Goal: Complete application form: Complete application form

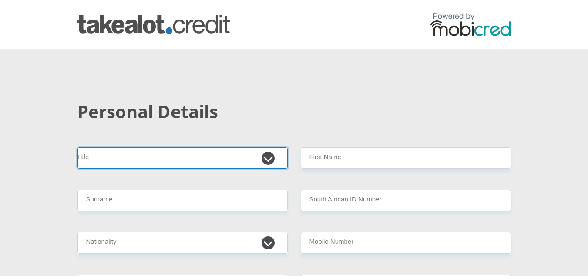
click at [202, 149] on select "Mr Ms Mrs Dr Other" at bounding box center [182, 157] width 210 height 21
select select "Ms"
click at [77, 147] on select "Mr Ms Mrs Dr Other" at bounding box center [182, 157] width 210 height 21
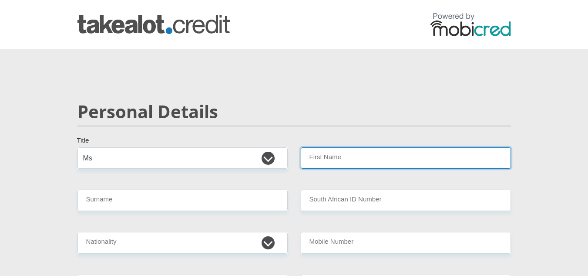
click at [328, 153] on input "First Name" at bounding box center [406, 157] width 210 height 21
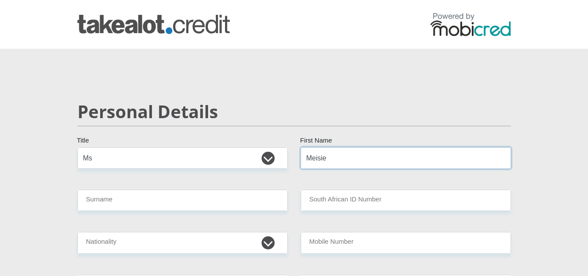
type input "Meisie"
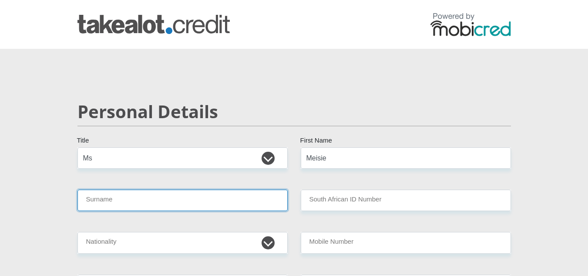
click at [271, 197] on input "Surname" at bounding box center [182, 199] width 210 height 21
type input "Motchabane"
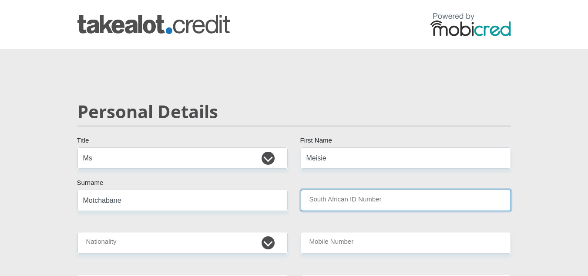
click at [328, 206] on input "South African ID Number" at bounding box center [406, 199] width 210 height 21
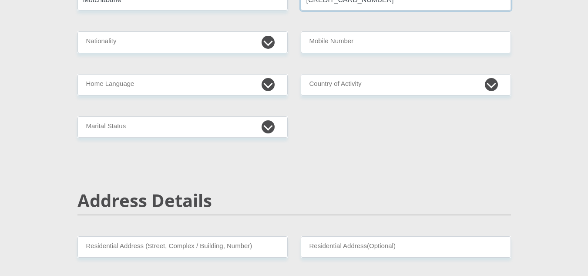
scroll to position [204, 0]
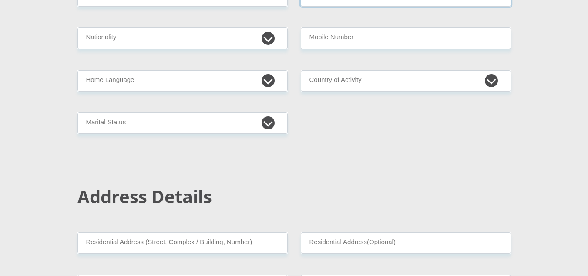
type input "6403070819081"
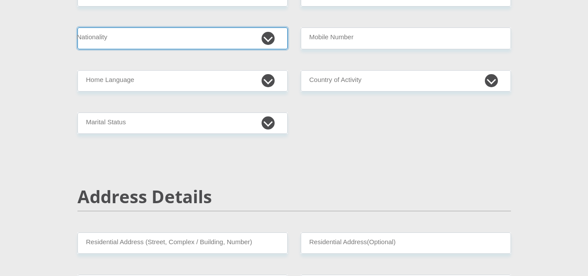
click at [222, 44] on select "South Africa Afghanistan Aland Islands Albania Algeria America Samoa American V…" at bounding box center [182, 37] width 210 height 21
select select "ZAF"
click at [77, 27] on select "South Africa Afghanistan Aland Islands Albania Algeria America Samoa American V…" at bounding box center [182, 37] width 210 height 21
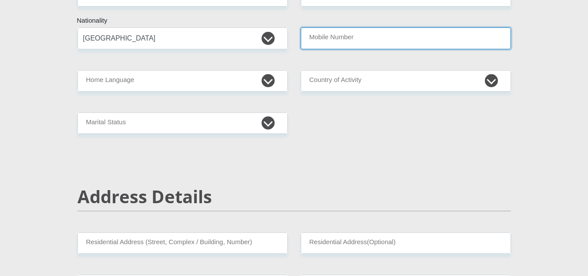
click at [323, 40] on input "Mobile Number" at bounding box center [406, 37] width 210 height 21
type input "0693042490"
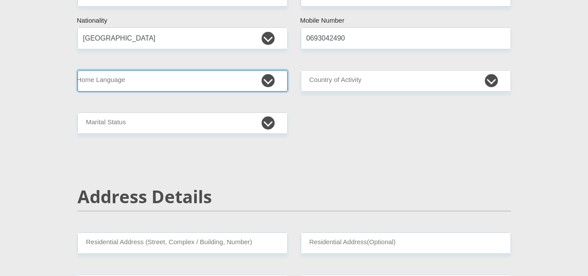
click at [212, 81] on select "Afrikaans English Sepedi South Ndebele Southern Sotho Swati Tsonga Tswana Venda…" at bounding box center [182, 80] width 210 height 21
select select "sot"
click at [77, 70] on select "Afrikaans English Sepedi South Ndebele Southern Sotho Swati Tsonga Tswana Venda…" at bounding box center [182, 80] width 210 height 21
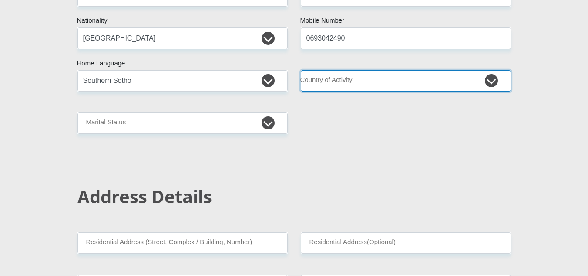
click at [372, 74] on select "South Africa Afghanistan Aland Islands Albania Algeria America Samoa American V…" at bounding box center [406, 80] width 210 height 21
select select "ZAF"
click at [301, 70] on select "South Africa Afghanistan Aland Islands Albania Algeria America Samoa American V…" at bounding box center [406, 80] width 210 height 21
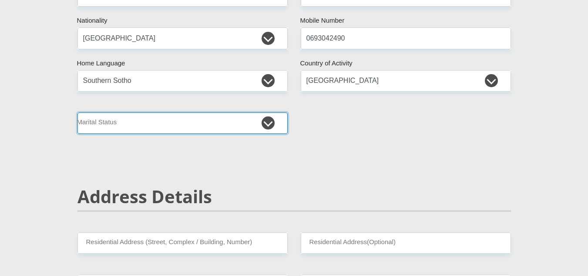
click at [232, 127] on select "Married ANC Single Divorced Widowed Married COP or Customary Law" at bounding box center [182, 122] width 210 height 21
select select "2"
click at [77, 112] on select "Married ANC Single Divorced Widowed Married COP or Customary Law" at bounding box center [182, 122] width 210 height 21
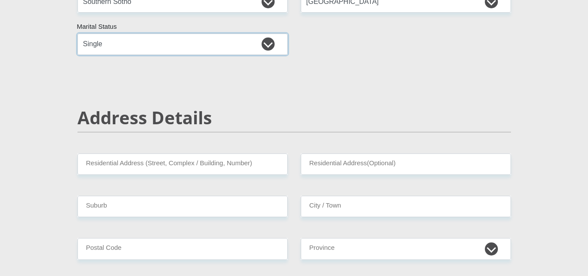
scroll to position [305, 0]
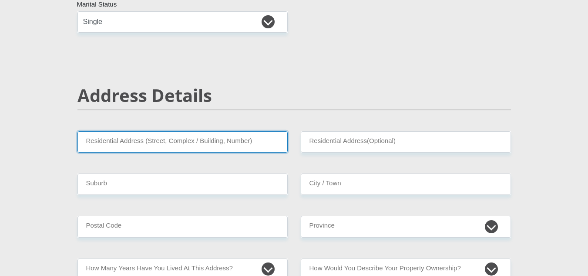
click at [252, 147] on input "Residential Address (Street, Complex / Building, Number)" at bounding box center [182, 141] width 210 height 21
type input "2753 Molopo Street"
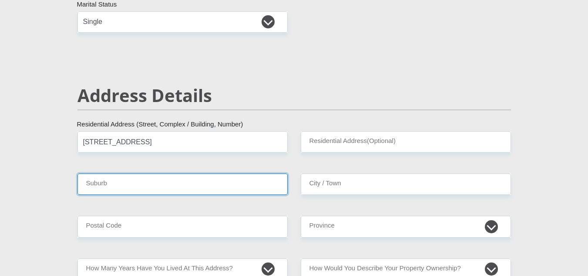
type input "Soweto"
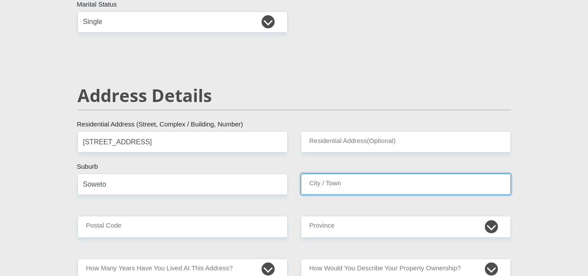
type input "Soweto"
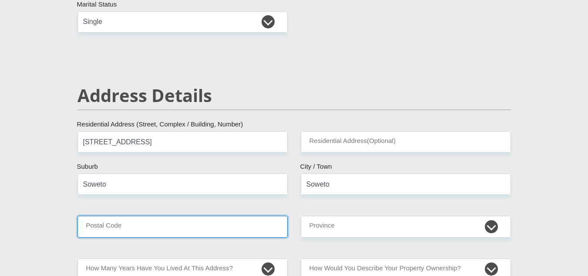
type input "1861"
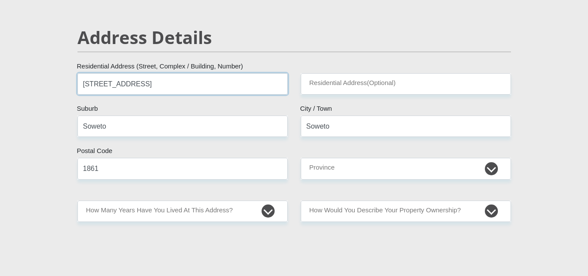
scroll to position [392, 0]
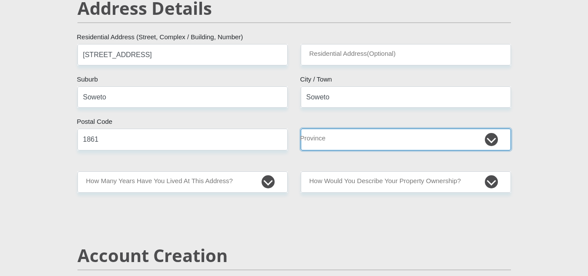
click at [377, 133] on select "Eastern Cape Free State Gauteng KwaZulu-Natal Limpopo Mpumalanga Northern Cape …" at bounding box center [406, 138] width 210 height 21
select select "Gauteng"
click at [301, 128] on select "Eastern Cape Free State Gauteng KwaZulu-Natal Limpopo Mpumalanga Northern Cape …" at bounding box center [406, 138] width 210 height 21
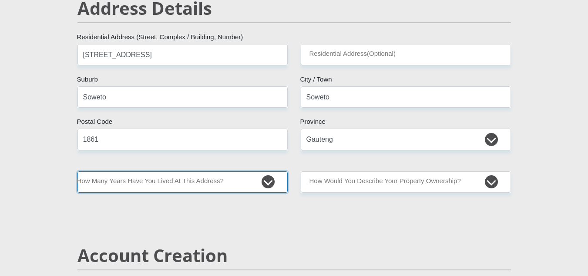
click at [269, 189] on select "less than 1 year 1-3 years 3-5 years 5+ years" at bounding box center [182, 181] width 210 height 21
select select "5"
click at [77, 171] on select "less than 1 year 1-3 years 3-5 years 5+ years" at bounding box center [182, 181] width 210 height 21
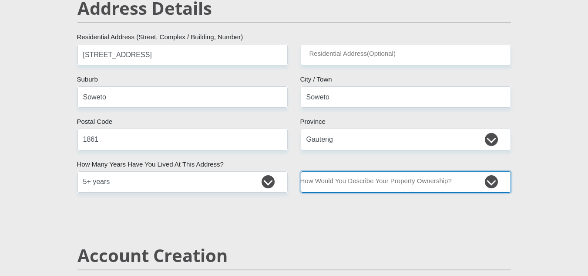
click at [357, 176] on select "Owned Rented Family Owned Company Dwelling" at bounding box center [406, 181] width 210 height 21
select select "parents"
click at [301, 171] on select "Owned Rented Family Owned Company Dwelling" at bounding box center [406, 181] width 210 height 21
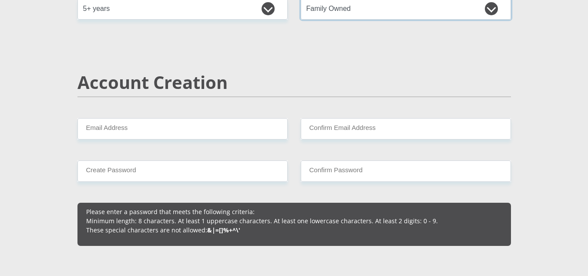
scroll to position [604, 0]
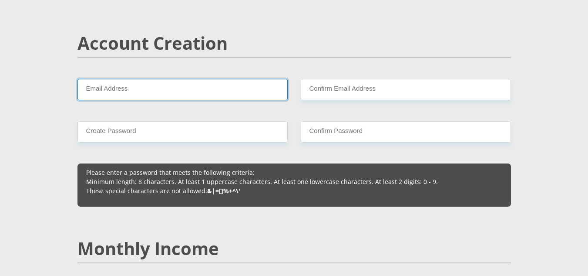
click at [204, 100] on input "Email Address" at bounding box center [182, 89] width 210 height 21
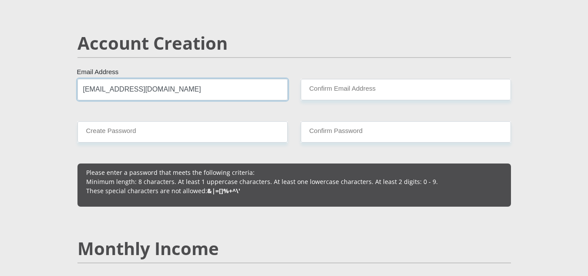
drag, startPoint x: 81, startPoint y: 91, endPoint x: 228, endPoint y: 104, distance: 147.3
type input "meisiemotchabane4@gmail.com"
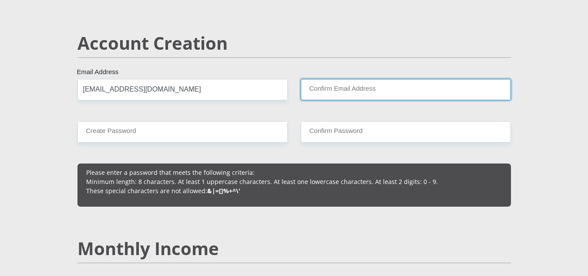
click at [350, 95] on input "Confirm Email Address" at bounding box center [406, 89] width 210 height 21
paste input "meisiemotchabane4@gmail.com"
type input "meisiemotchabane4@gmail.com"
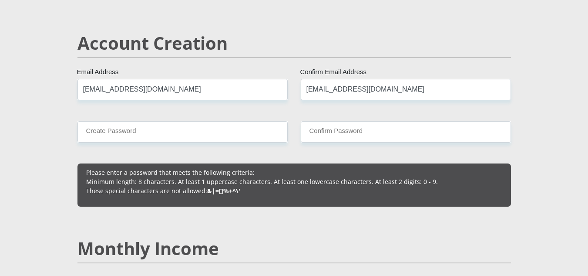
click at [373, 172] on p "Please enter a password that meets the following criteria: Minimum length: 8 ch…" at bounding box center [294, 181] width 416 height 27
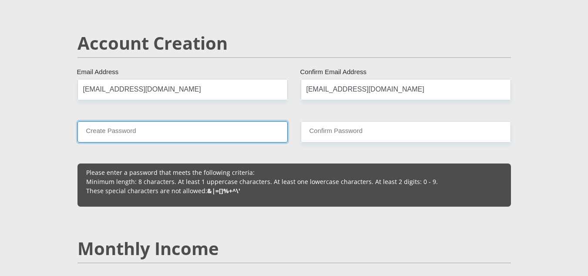
click at [203, 133] on input "Create Password" at bounding box center [182, 131] width 210 height 21
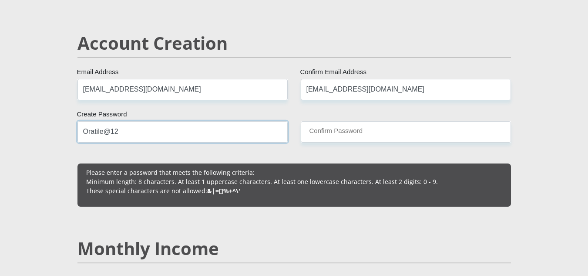
type input "Oratile@12"
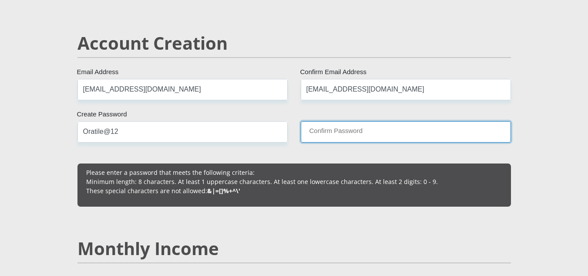
click at [308, 133] on input "Confirm Password" at bounding box center [406, 131] width 210 height 21
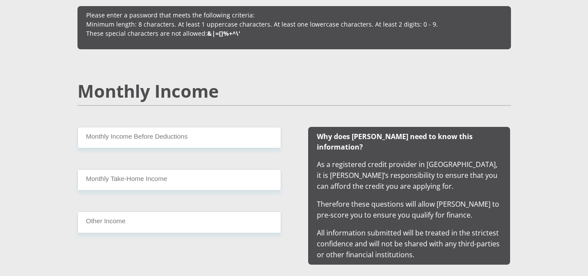
scroll to position [774, 0]
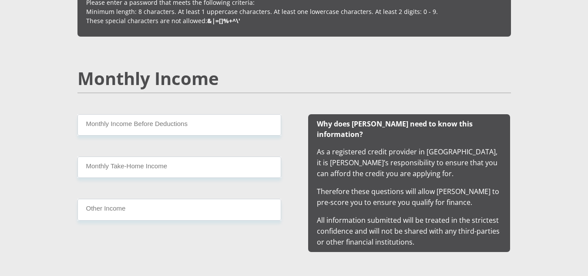
type input "Oratile@12"
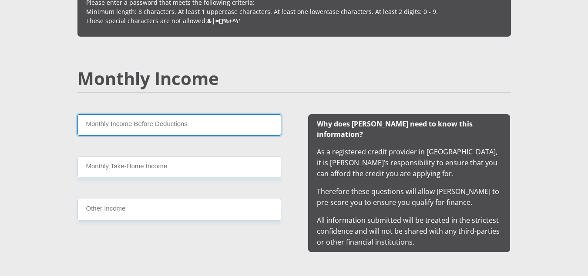
click at [138, 131] on input "Monthly Income Before Deductions" at bounding box center [179, 124] width 204 height 21
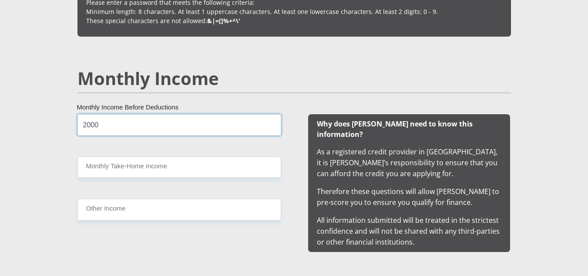
type input "2000"
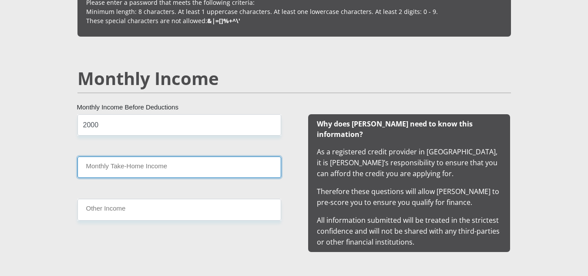
click at [126, 170] on input "Monthly Take-Home Income" at bounding box center [179, 166] width 204 height 21
type input "3"
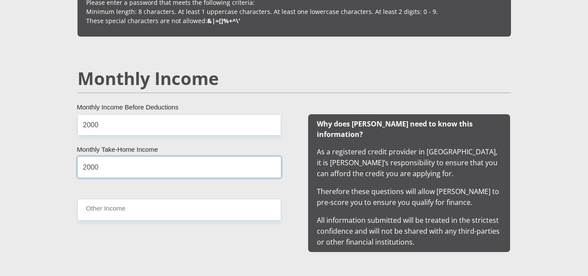
type input "2000"
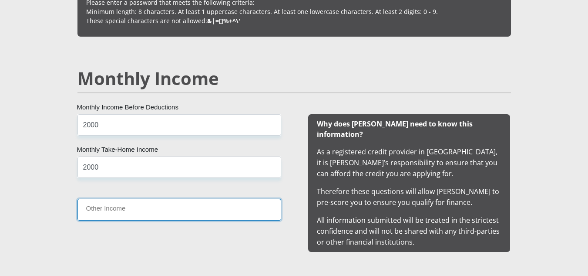
click at [103, 208] on input "Other Income" at bounding box center [179, 209] width 204 height 21
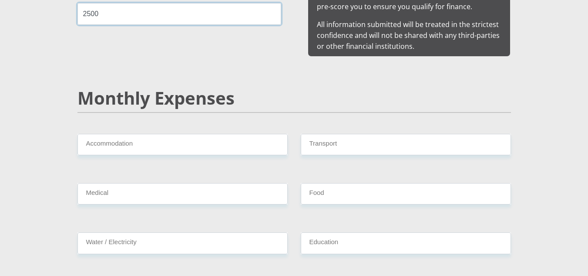
scroll to position [970, 0]
type input "2500"
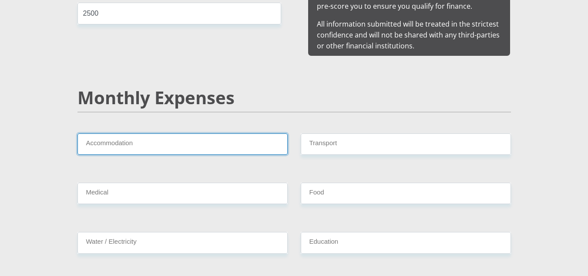
click at [135, 133] on input "Accommodation" at bounding box center [182, 143] width 210 height 21
type input "00"
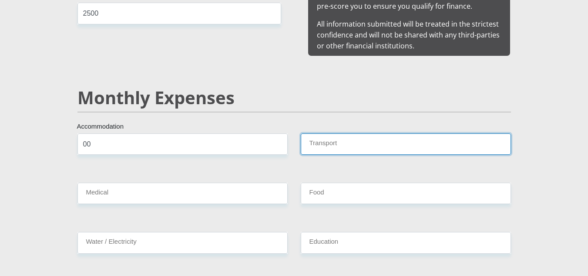
click at [365, 133] on input "Transport" at bounding box center [406, 143] width 210 height 21
type input "00"
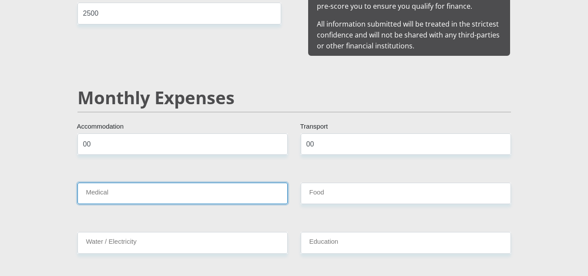
click at [255, 182] on input "Medical" at bounding box center [182, 192] width 210 height 21
type input "00"
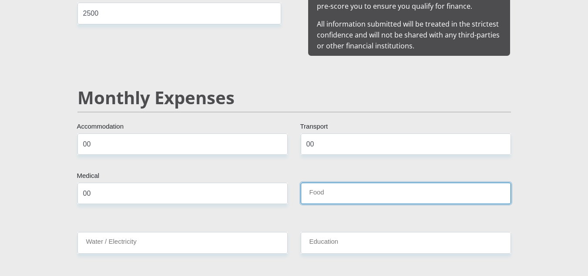
click at [344, 182] on input "Food" at bounding box center [406, 192] width 210 height 21
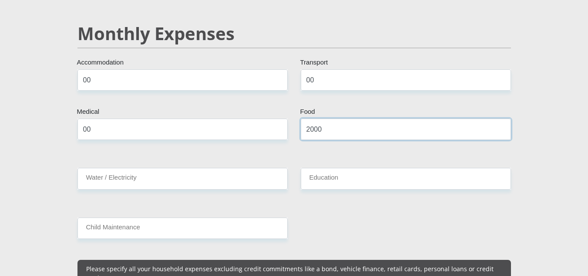
scroll to position [1043, 0]
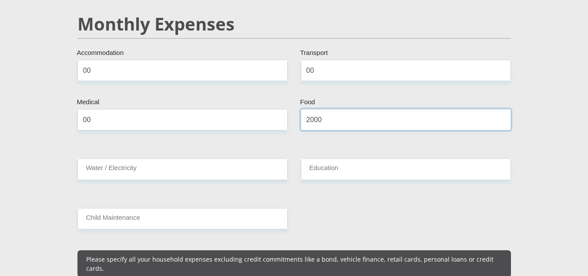
type input "2000"
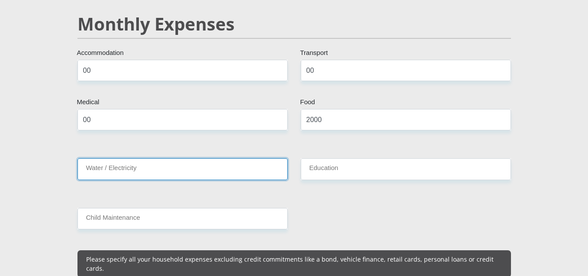
click at [233, 161] on input "Water / Electricity" at bounding box center [182, 168] width 210 height 21
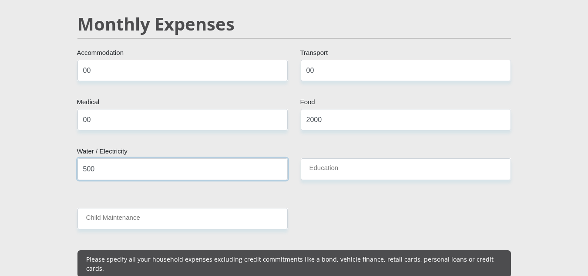
type input "500"
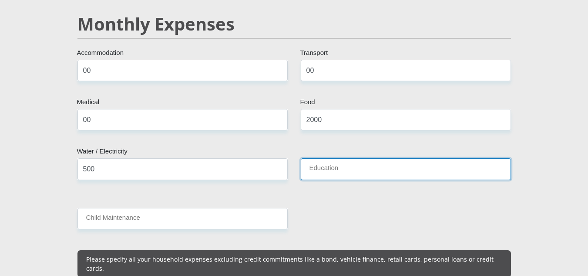
click at [387, 162] on input "Education" at bounding box center [406, 168] width 210 height 21
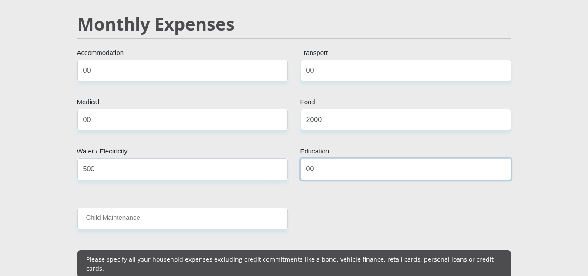
type input "00"
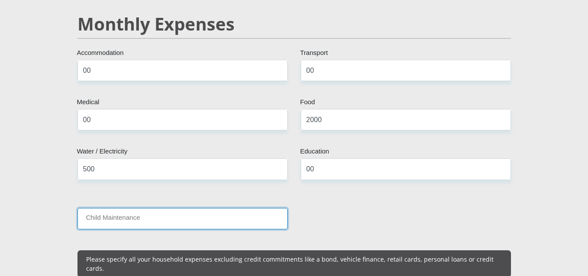
click at [244, 212] on input "Child Maintenance" at bounding box center [182, 218] width 210 height 21
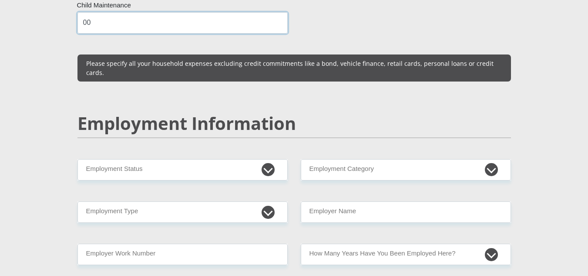
scroll to position [1240, 0]
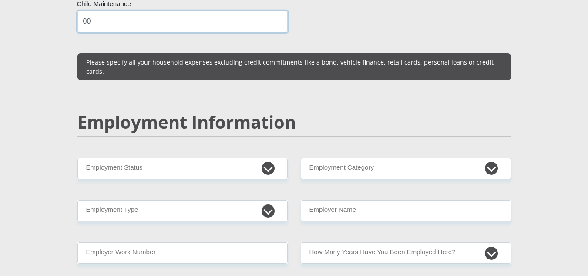
type input "00"
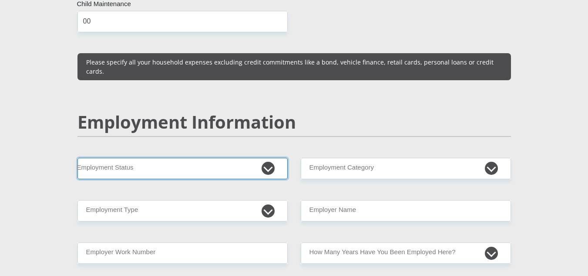
click at [200, 158] on select "Permanent/Full-time Part-time/Casual Contract Worker Self-Employed Housewife Re…" at bounding box center [182, 168] width 210 height 21
select select "6"
click at [77, 158] on select "Permanent/Full-time Part-time/Casual Contract Worker Self-Employed Housewife Re…" at bounding box center [182, 168] width 210 height 21
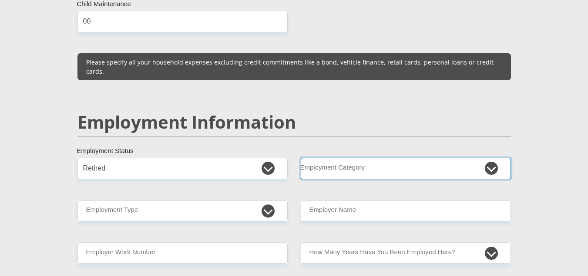
click at [397, 158] on select "AGRICULTURE ALCOHOL & TOBACCO CONSTRUCTION MATERIALS METALLURGY EQUIPMENT FOR R…" at bounding box center [406, 168] width 210 height 21
select select "53"
click at [301, 158] on select "AGRICULTURE ALCOHOL & TOBACCO CONSTRUCTION MATERIALS METALLURGY EQUIPMENT FOR R…" at bounding box center [406, 168] width 210 height 21
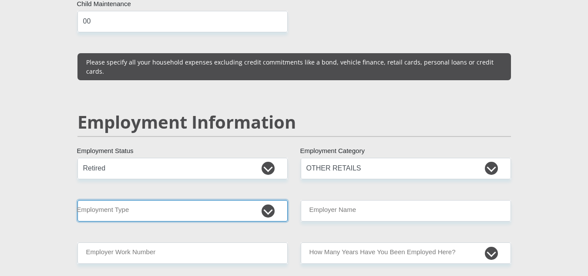
click at [215, 200] on select "College/Lecturer Craft Seller Creative Driver Executive Farmer Forces - Non Com…" at bounding box center [182, 210] width 210 height 21
select select "Pensioner"
click at [77, 200] on select "College/Lecturer Craft Seller Creative Driver Executive Farmer Forces - Non Com…" at bounding box center [182, 210] width 210 height 21
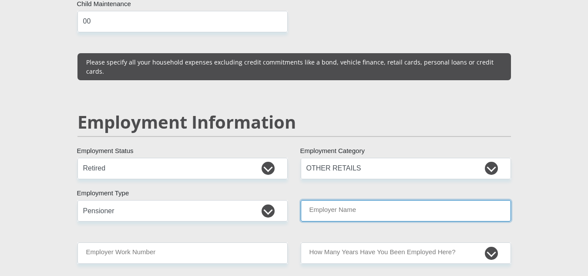
click at [375, 200] on input "Employer Name" at bounding box center [406, 210] width 210 height 21
type input "pensioner"
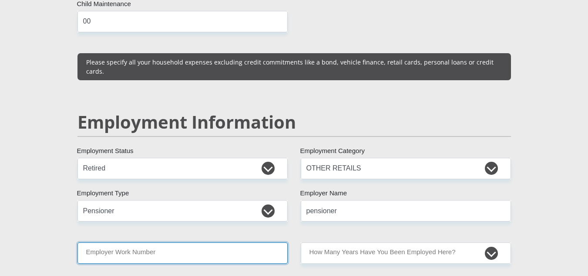
click at [189, 242] on input "Employer Work Number" at bounding box center [182, 252] width 210 height 21
type input "0693042490"
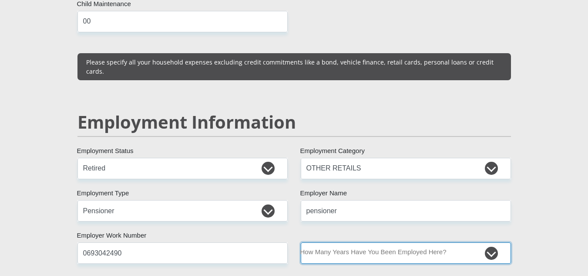
click at [413, 242] on select "less than 1 year 1-3 years 3-5 years 5+ years" at bounding box center [406, 252] width 210 height 21
select select "24"
click at [301, 242] on select "less than 1 year 1-3 years 3-5 years 5+ years" at bounding box center [406, 252] width 210 height 21
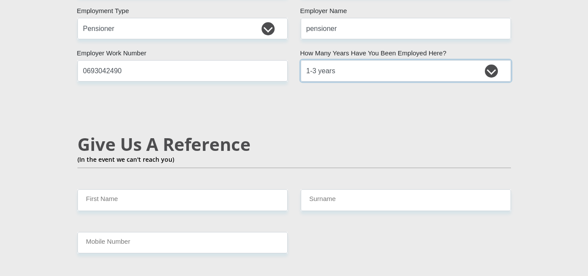
scroll to position [1432, 0]
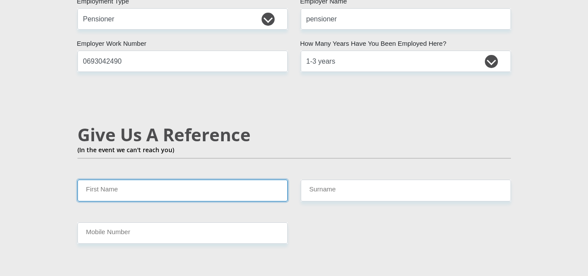
click at [217, 179] on input "First Name" at bounding box center [182, 189] width 210 height 21
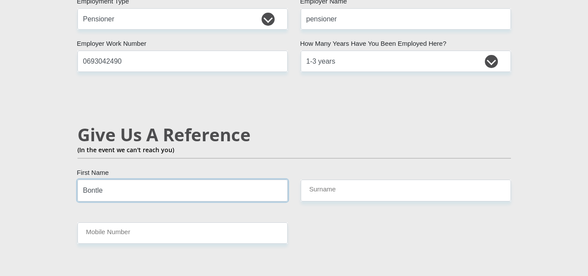
type input "Bontle"
click at [349, 155] on div "Give Us A Reference (In the event we can't reach you)" at bounding box center [294, 151] width 447 height 55
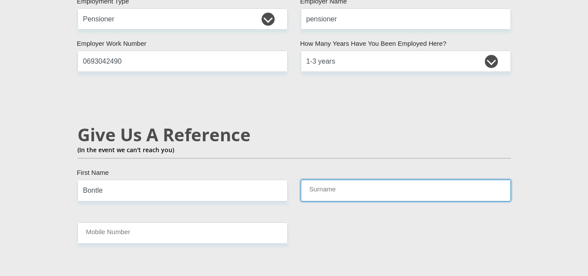
click at [346, 179] on input "Surname" at bounding box center [406, 189] width 210 height 21
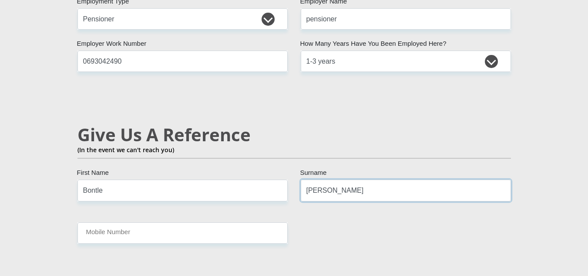
type input "Beyers"
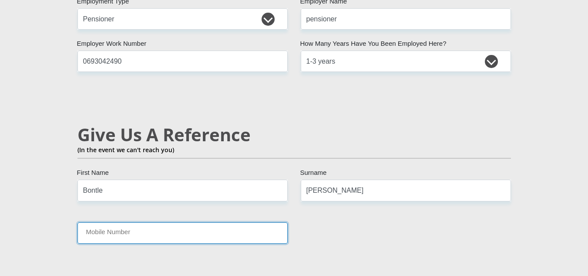
click at [261, 222] on input "Mobile Number" at bounding box center [182, 232] width 210 height 21
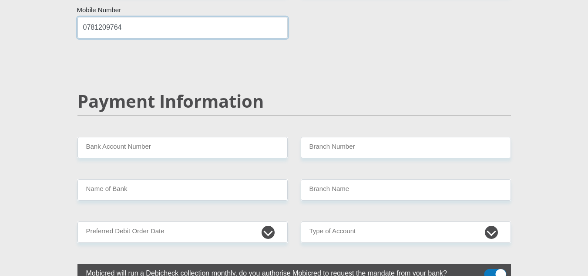
scroll to position [1641, 0]
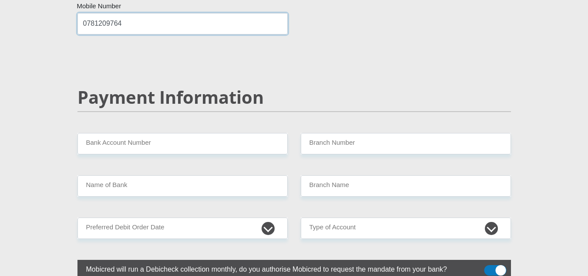
type input "0781209764"
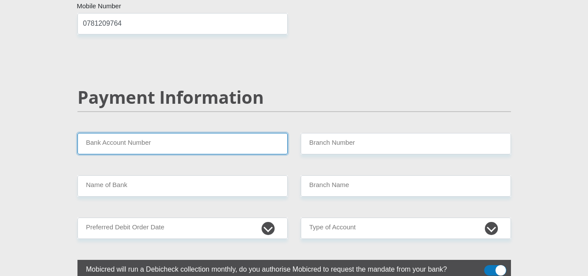
click at [187, 133] on input "Bank Account Number" at bounding box center [182, 143] width 210 height 21
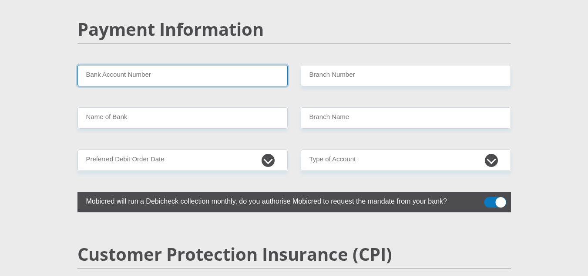
scroll to position [1704, 0]
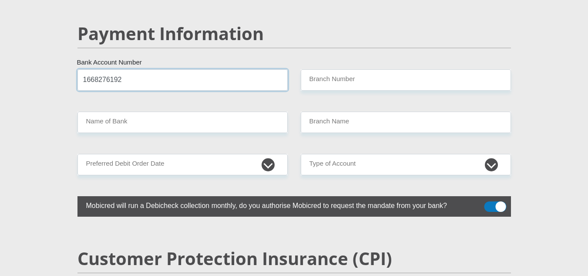
type input "1668276192"
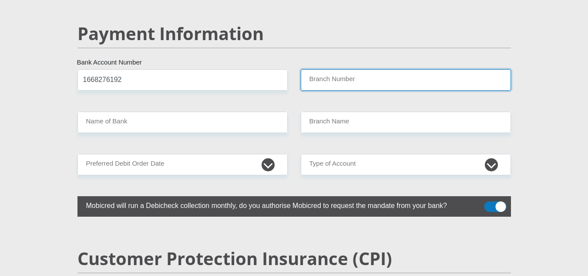
click at [339, 69] on input "Branch Number" at bounding box center [406, 79] width 210 height 21
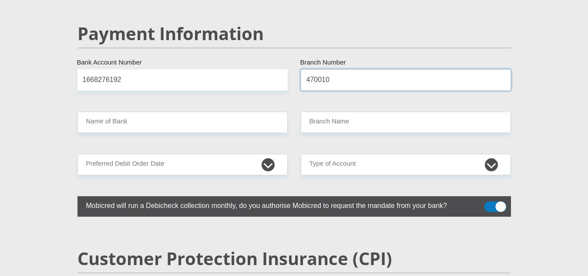
type input "470010"
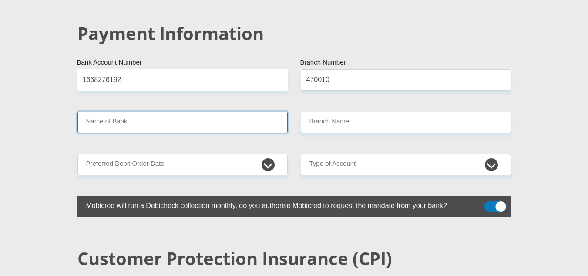
click at [246, 111] on input "Name of Bank" at bounding box center [182, 121] width 210 height 21
type input "CAPITEC BANK LIMITED"
type input "CAPITEC BANK CPC"
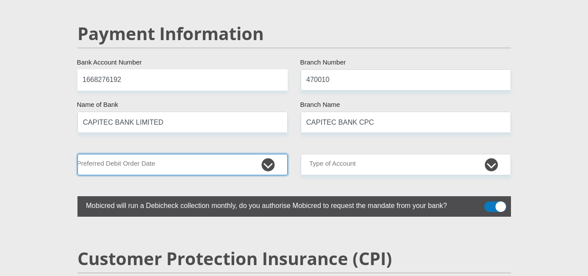
click at [206, 154] on select "1st 2nd 3rd 4th 5th 7th 18th 19th 20th 21st 22nd 23rd 24th 25th 26th 27th 28th …" at bounding box center [182, 164] width 210 height 21
click at [128, 154] on select "1st 2nd 3rd 4th 5th 7th 18th 19th 20th 21st 22nd 23rd 24th 25th 26th 27th 28th …" at bounding box center [182, 164] width 210 height 21
click at [205, 154] on select "1st 2nd 3rd 4th 5th 7th 18th 19th 20th 21st 22nd 23rd 24th 25th 26th 27th 28th …" at bounding box center [182, 164] width 210 height 21
select select "30"
click at [77, 154] on select "1st 2nd 3rd 4th 5th 7th 18th 19th 20th 21st 22nd 23rd 24th 25th 26th 27th 28th …" at bounding box center [182, 164] width 210 height 21
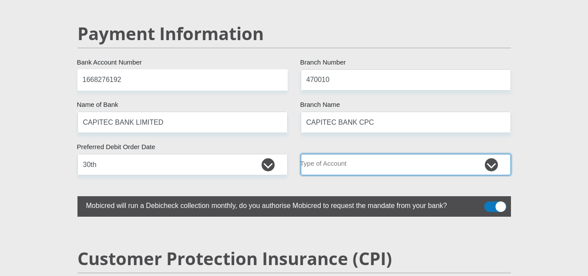
click at [402, 154] on select "Cheque Savings" at bounding box center [406, 164] width 210 height 21
select select "SAV"
click at [301, 154] on select "Cheque Savings" at bounding box center [406, 164] width 210 height 21
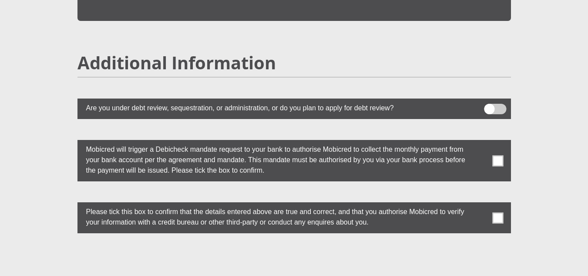
scroll to position [2346, 0]
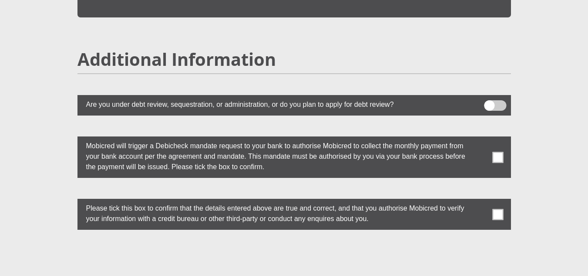
click at [502, 136] on label at bounding box center [294, 156] width 434 height 41
click at [481, 138] on input "checkbox" at bounding box center [481, 138] width 0 height 0
click at [500, 209] on span at bounding box center [497, 214] width 11 height 11
click at [481, 201] on input "checkbox" at bounding box center [481, 201] width 0 height 0
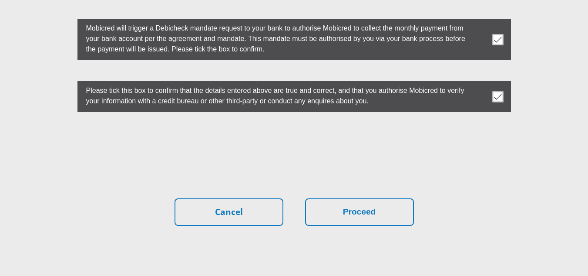
scroll to position [2491, 0]
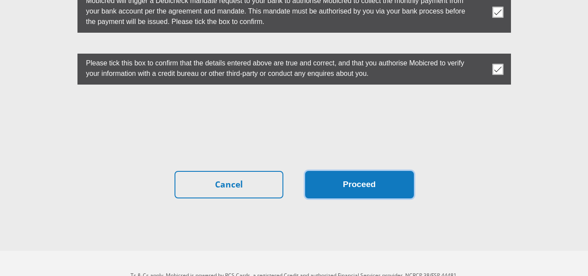
click at [342, 171] on button "Proceed" at bounding box center [359, 184] width 109 height 27
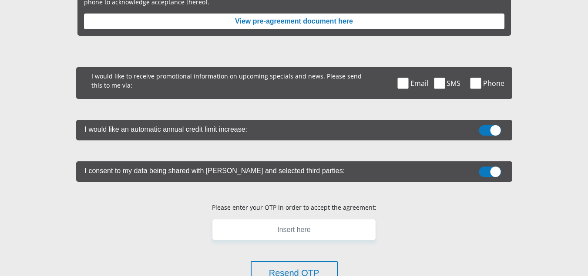
scroll to position [155, 0]
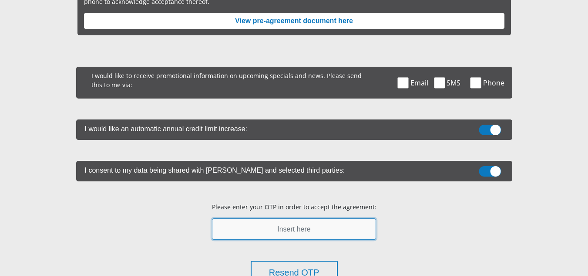
click at [320, 229] on input "text" at bounding box center [294, 228] width 164 height 21
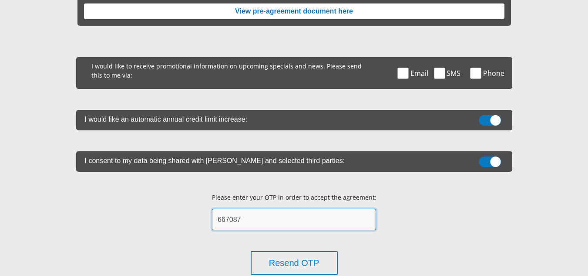
scroll to position [105, 0]
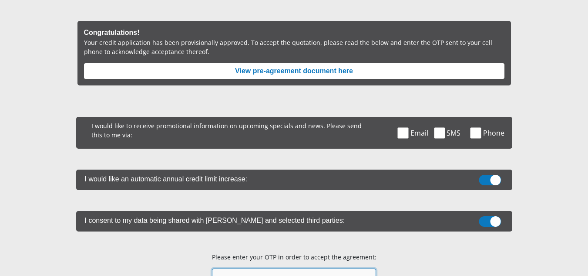
type input "667087"
click at [439, 134] on span at bounding box center [439, 132] width 11 height 11
click at [449, 119] on input "SMS" at bounding box center [449, 119] width 0 height 0
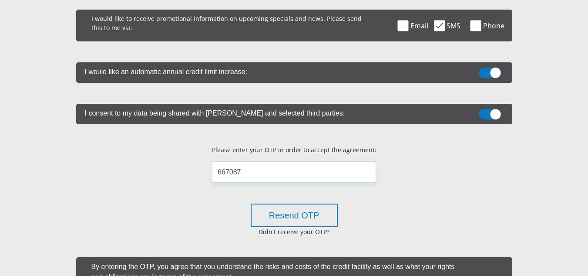
scroll to position [269, 0]
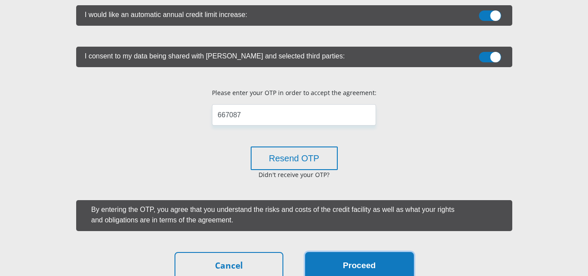
click at [334, 267] on button "Proceed" at bounding box center [359, 265] width 109 height 27
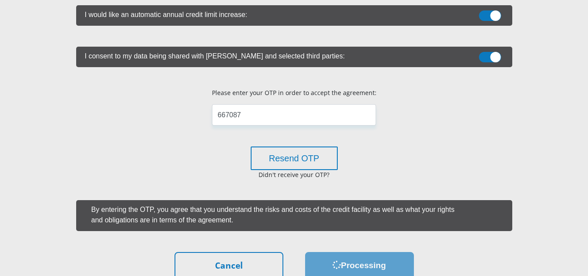
scroll to position [0, 0]
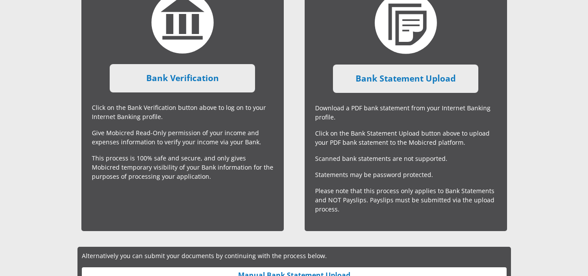
scroll to position [236, 0]
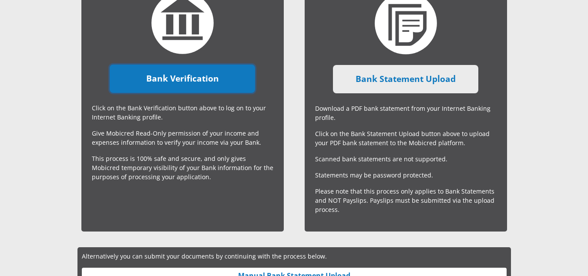
click at [199, 74] on link "Bank Verification" at bounding box center [182, 78] width 145 height 28
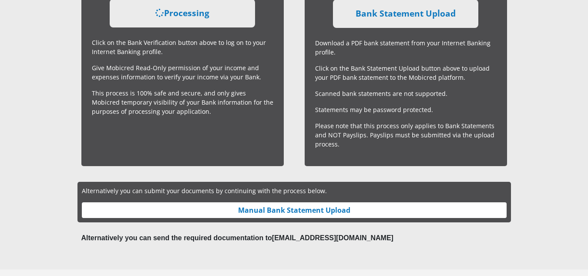
scroll to position [318, 0]
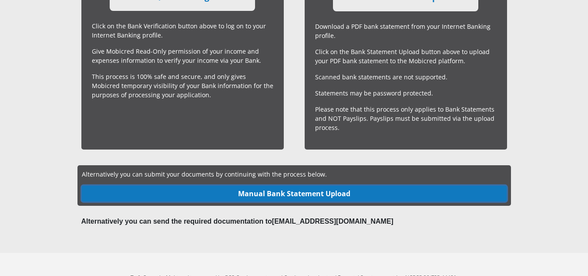
click at [239, 199] on link "Manual Bank Statement Upload" at bounding box center [294, 193] width 425 height 16
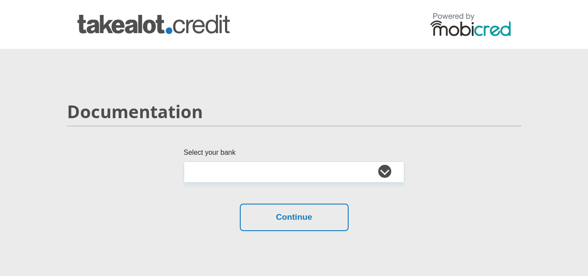
click at [276, 184] on div "Select your bank Absa Capitec Bank Discovery Bank First National Bank Nedbank S…" at bounding box center [295, 199] width 468 height 104
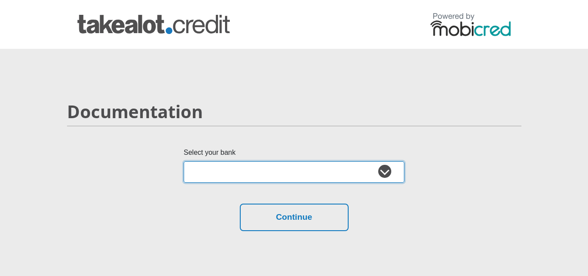
click at [282, 175] on select "Absa Capitec Bank Discovery Bank First National Bank Nedbank Standard Bank Tyme…" at bounding box center [294, 171] width 221 height 21
select select "{"id":"2","title":"Capitec Bank","institution":"Capitec","alias":"capitec","cou…"
click at [184, 161] on select "Absa Capitec Bank Discovery Bank First National Bank Nedbank Standard Bank Tyme…" at bounding box center [294, 171] width 221 height 21
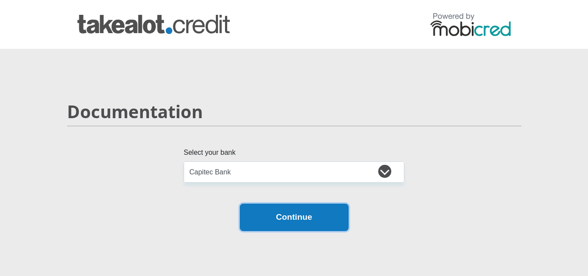
click at [303, 226] on button "Continue" at bounding box center [294, 216] width 109 height 27
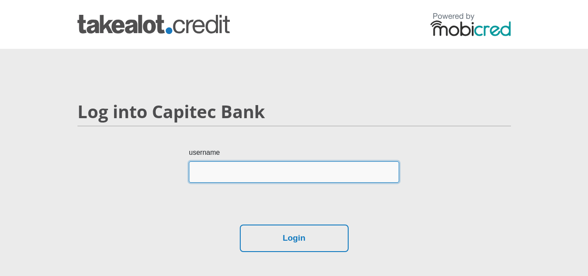
click at [280, 178] on input "username" at bounding box center [294, 171] width 210 height 21
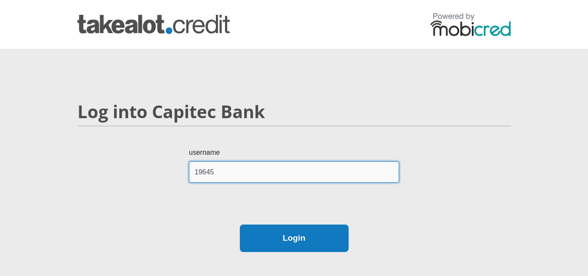
type input "19645"
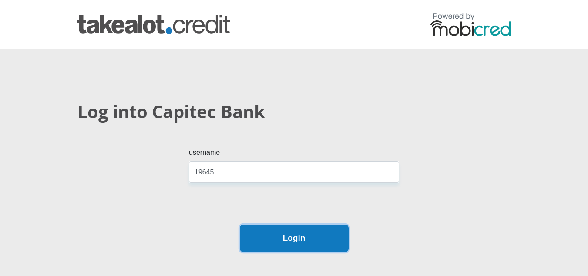
click at [299, 247] on button "Login" at bounding box center [294, 237] width 109 height 27
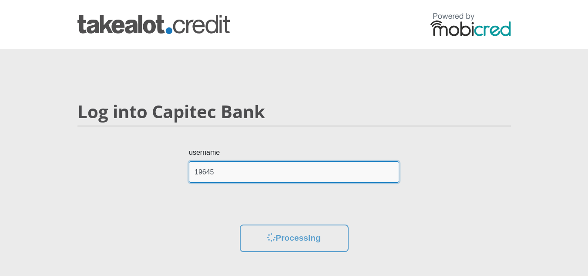
click at [272, 174] on input "19645" at bounding box center [294, 171] width 210 height 21
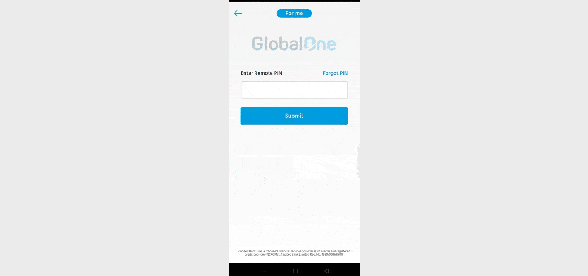
scroll to position [209, 0]
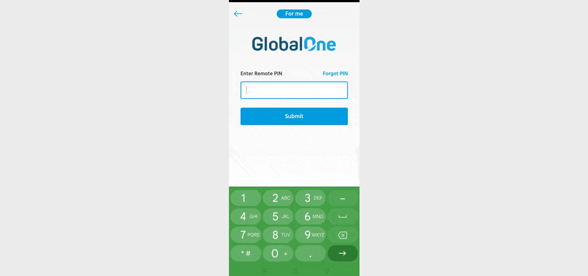
click at [303, 139] on img at bounding box center [294, 133] width 131 height 291
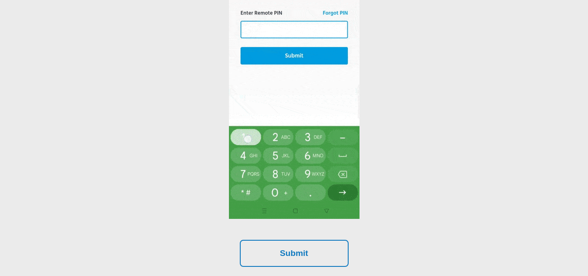
scroll to position [362, 0]
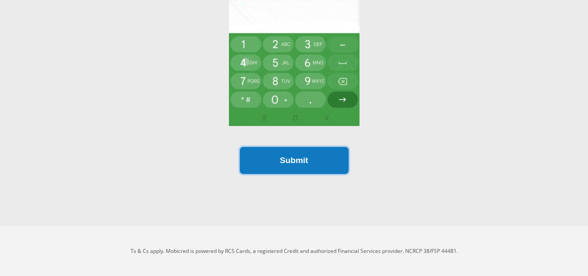
click at [291, 165] on button "Submit" at bounding box center [294, 160] width 109 height 27
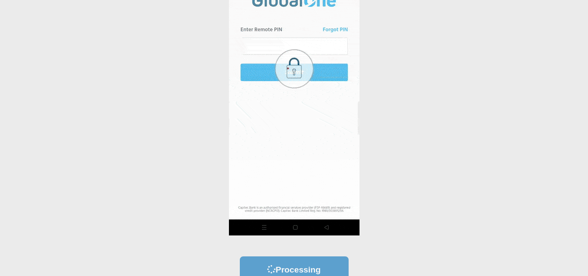
scroll to position [252, 0]
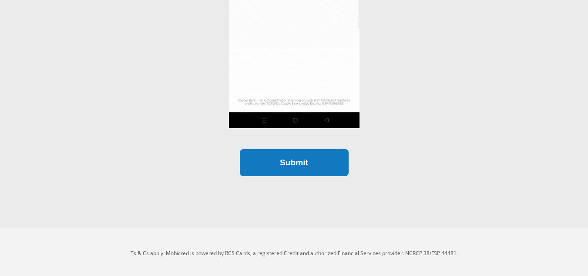
scroll to position [362, 0]
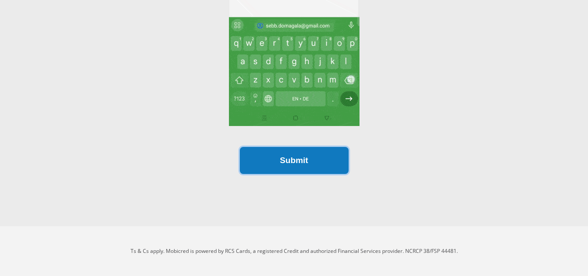
click at [280, 162] on button "Submit" at bounding box center [294, 160] width 109 height 27
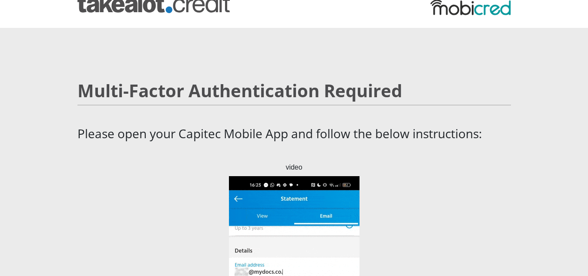
scroll to position [0, 0]
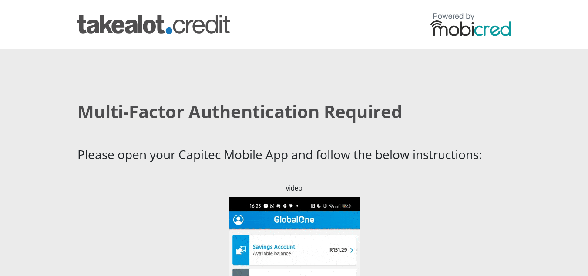
scroll to position [252, 0]
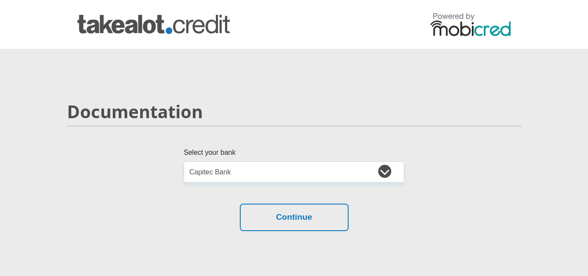
select select "{"id":"2","title":"Capitec Bank","institution":"Capitec","alias":"capitec","cou…"
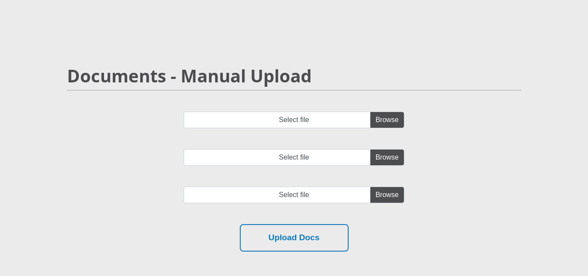
scroll to position [55, 0]
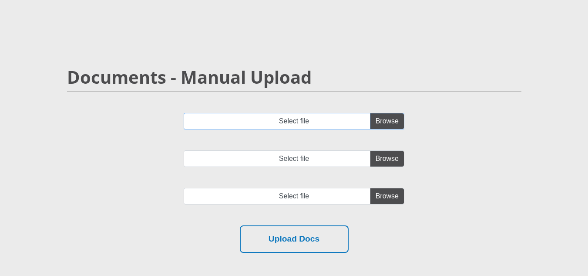
click at [320, 123] on input "Select file" at bounding box center [294, 121] width 221 height 17
type input "C:\fakepath\meisie bank.pdf"
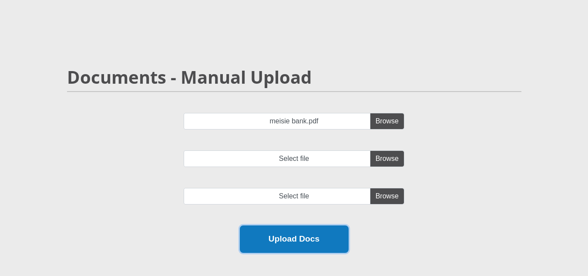
click at [318, 236] on button "Upload Docs" at bounding box center [294, 238] width 109 height 27
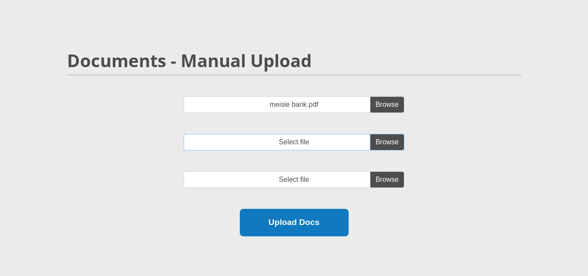
scroll to position [66, 0]
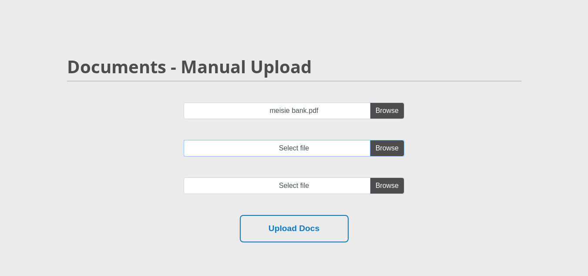
click at [289, 150] on input "Select file" at bounding box center [294, 148] width 221 height 17
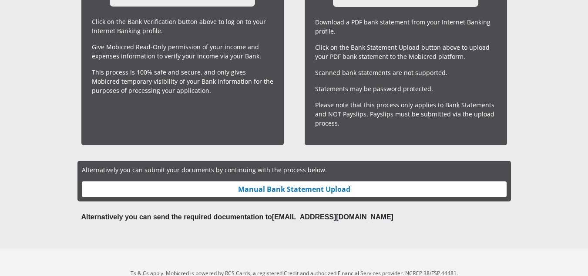
scroll to position [345, 0]
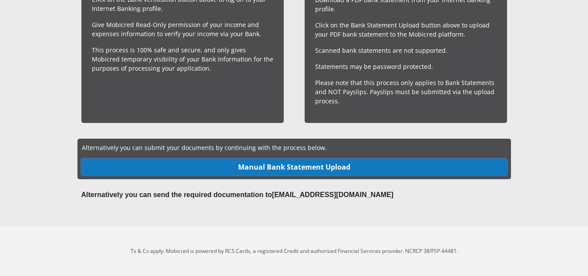
click at [303, 172] on link "Manual Bank Statement Upload" at bounding box center [294, 167] width 425 height 16
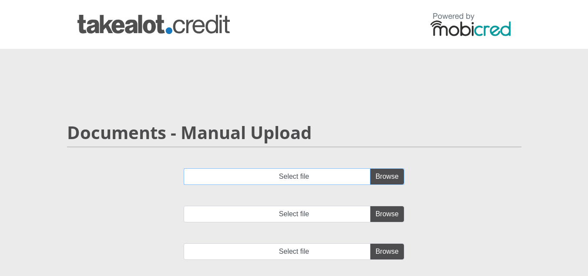
click at [377, 176] on input "Select file" at bounding box center [294, 176] width 221 height 17
type input "C:\fakepath\meisie bank.pdf"
click at [379, 215] on input "Select file" at bounding box center [294, 213] width 221 height 17
type input "C:\fakepath\meisie bank.pdf"
click at [373, 246] on input "file" at bounding box center [294, 251] width 221 height 17
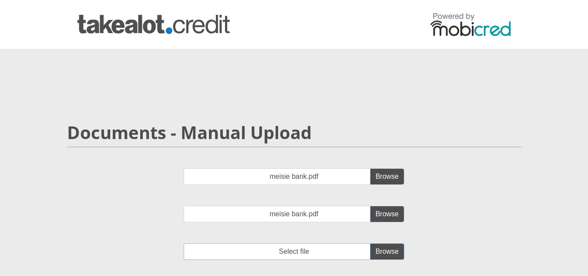
type input "C:\fakepath\meisie bank.pdf"
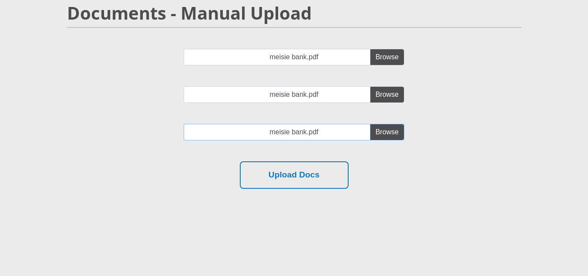
scroll to position [120, 0]
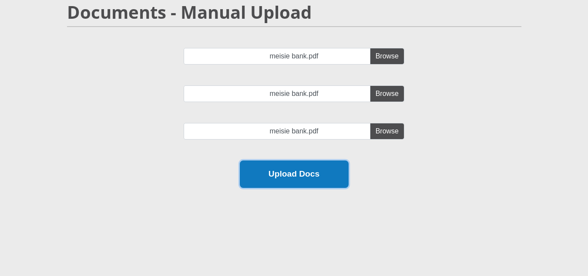
click at [327, 182] on button "Upload Docs" at bounding box center [294, 173] width 109 height 27
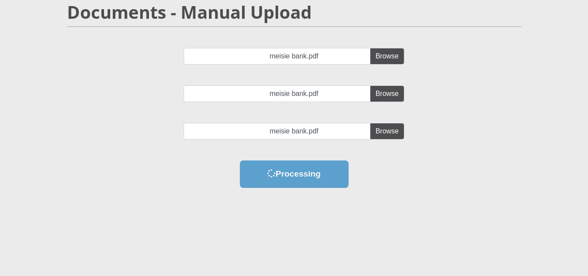
scroll to position [0, 0]
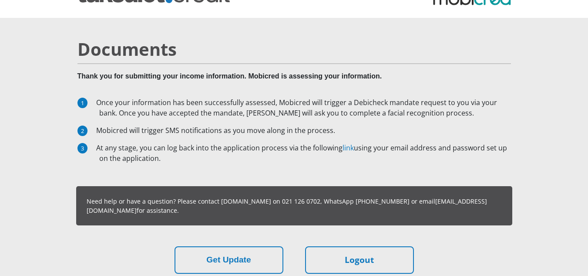
scroll to position [13, 0]
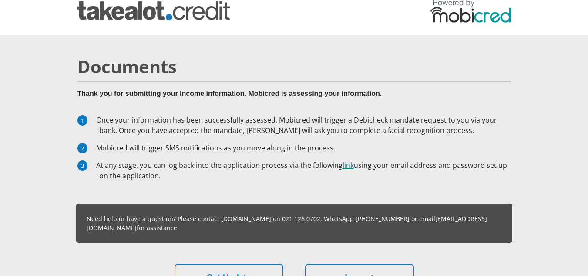
click at [347, 165] on link "link" at bounding box center [348, 165] width 11 height 10
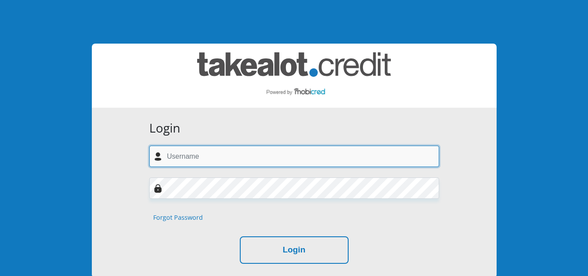
click at [335, 162] on input "text" at bounding box center [294, 155] width 290 height 21
type input "[EMAIL_ADDRESS][DOMAIN_NAME]"
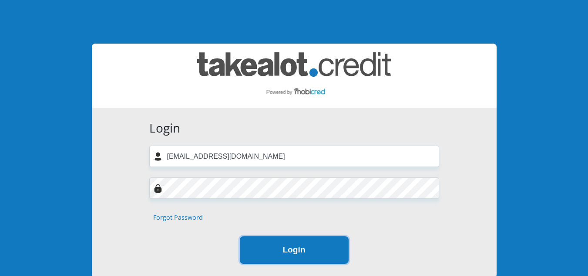
click at [270, 236] on button "Login" at bounding box center [294, 249] width 109 height 27
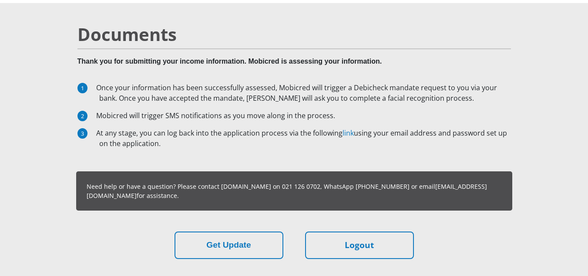
scroll to position [99, 0]
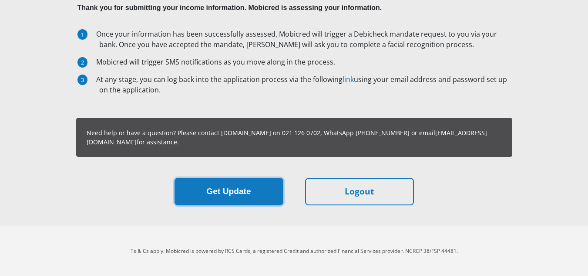
click at [230, 193] on button "Get Update" at bounding box center [229, 191] width 109 height 27
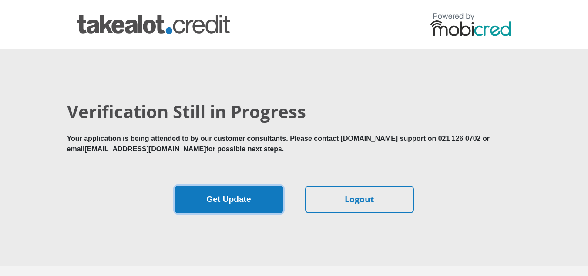
click at [224, 205] on button "Get Update" at bounding box center [229, 198] width 109 height 27
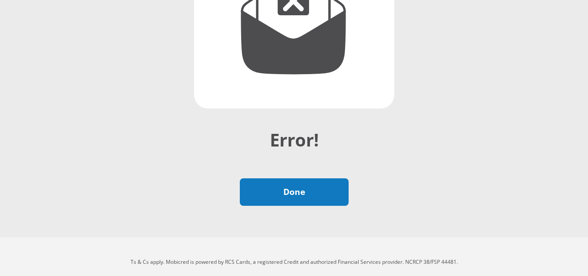
scroll to position [170, 0]
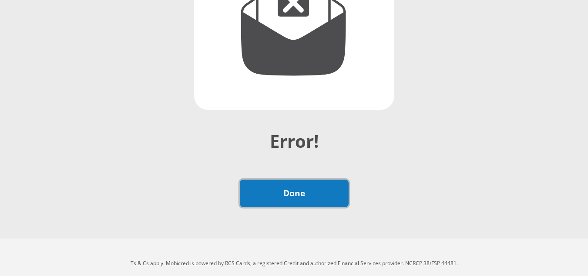
click at [305, 190] on link "Done" at bounding box center [294, 192] width 109 height 27
